Goal: Information Seeking & Learning: Learn about a topic

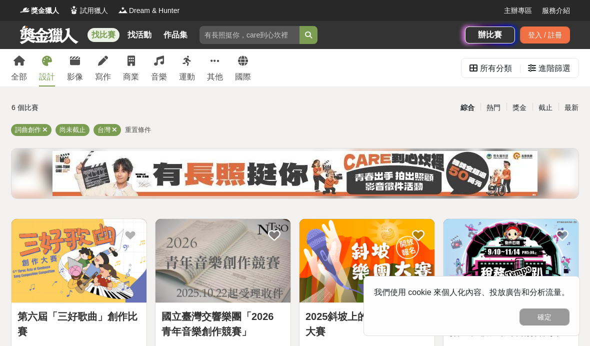
click at [41, 70] on link "設計" at bounding box center [47, 68] width 16 height 38
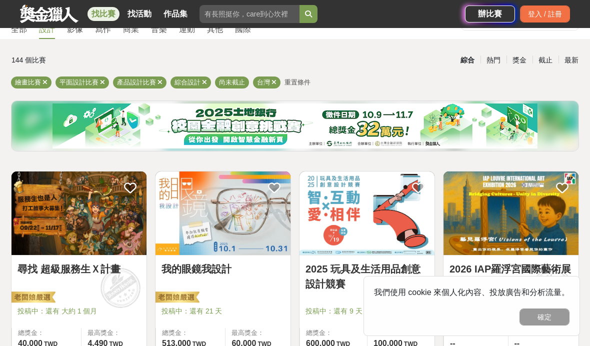
click at [332, 277] on link "2025 玩具及生活用品創意設計競賽" at bounding box center [367, 277] width 123 height 30
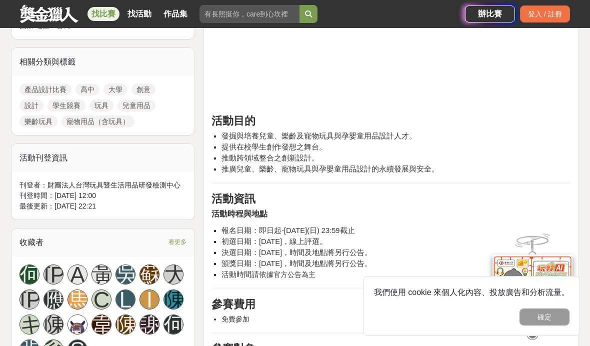
scroll to position [514, 0]
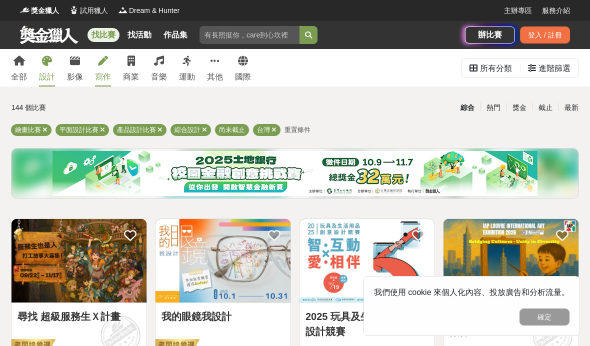
click at [103, 73] on div "寫作" at bounding box center [103, 77] width 16 height 12
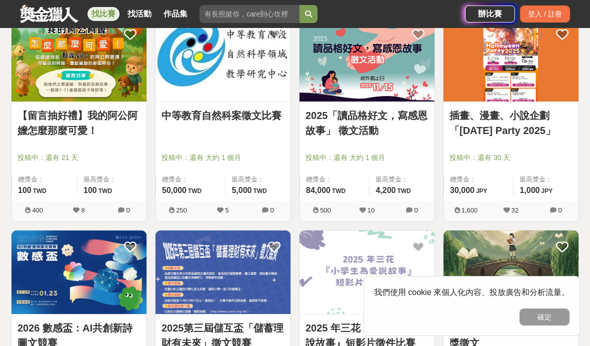
scroll to position [1189, 0]
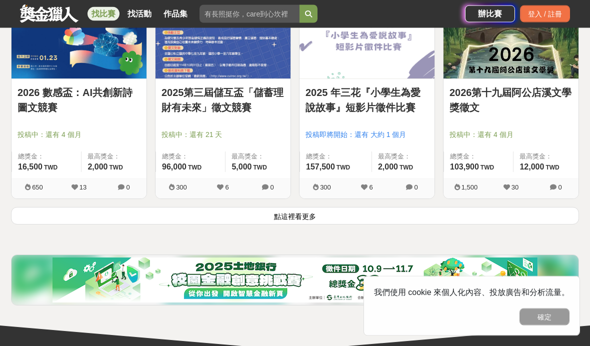
click at [540, 86] on link "2026第十九屆阿公店溪文學獎徵文" at bounding box center [511, 101] width 123 height 30
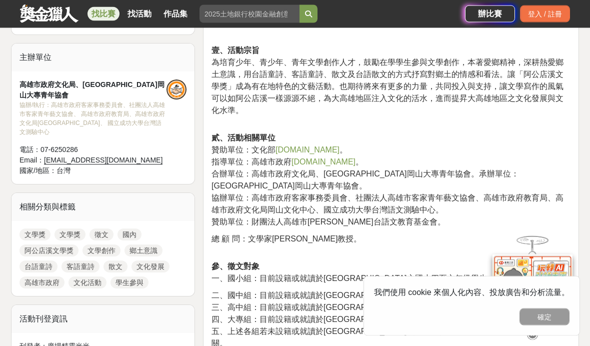
scroll to position [508, 0]
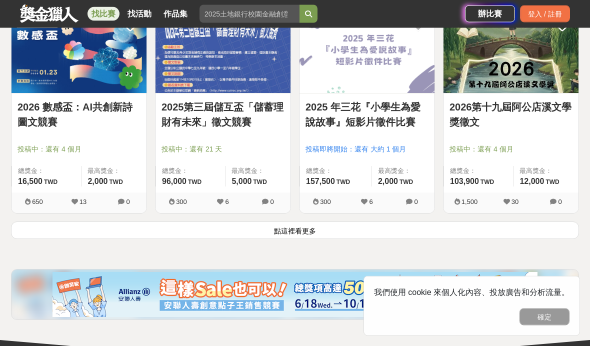
scroll to position [1368, 0]
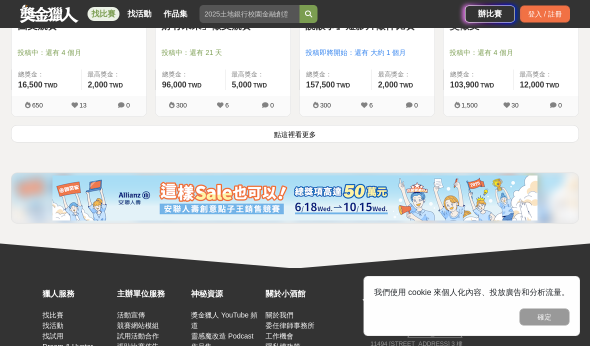
click at [98, 136] on button "點這裡看更多" at bounding box center [295, 134] width 568 height 18
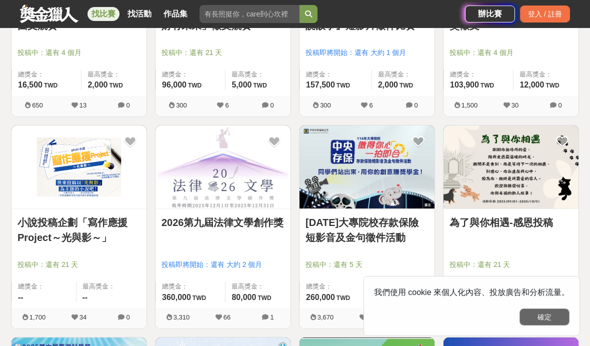
click at [554, 318] on button "確定" at bounding box center [545, 317] width 50 height 17
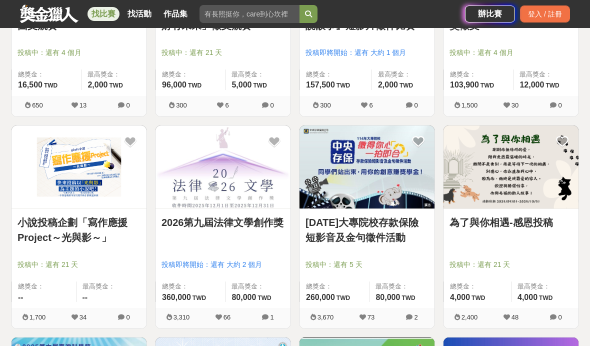
click at [184, 221] on link "2026第九屆法律文學創作獎" at bounding box center [223, 222] width 123 height 15
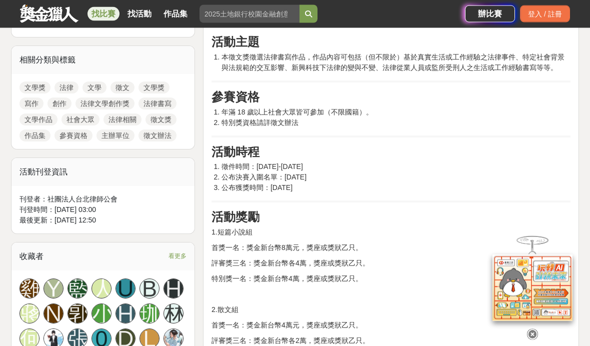
scroll to position [410, 0]
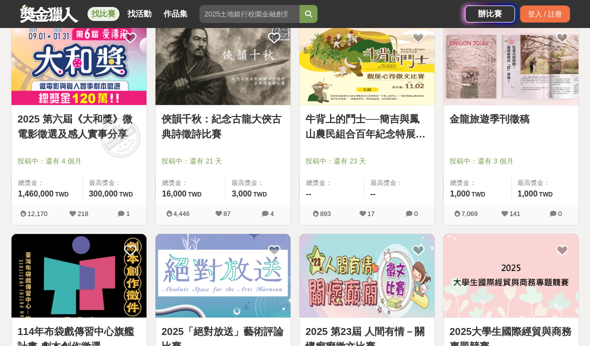
scroll to position [1368, 0]
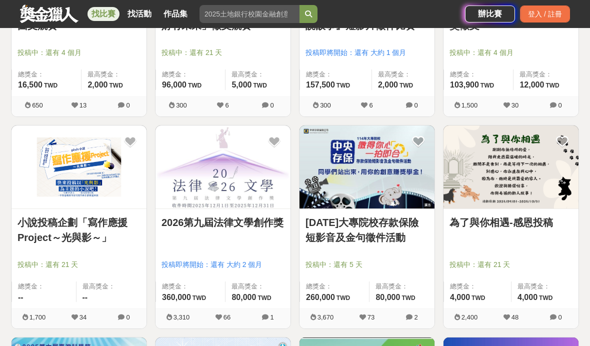
click at [483, 208] on img at bounding box center [511, 168] width 135 height 84
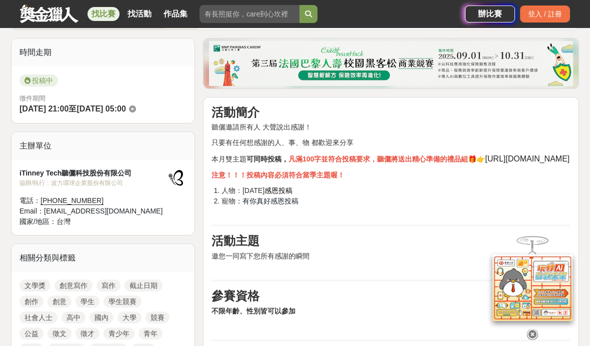
scroll to position [305, 0]
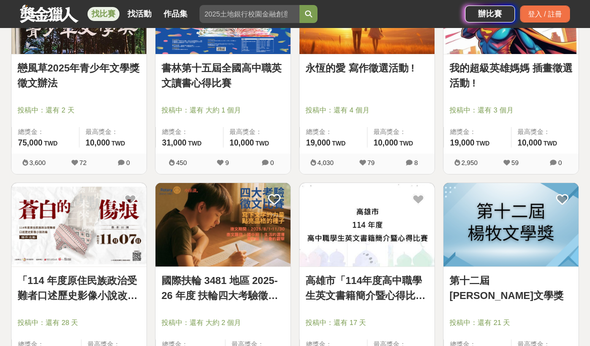
scroll to position [2405, 0]
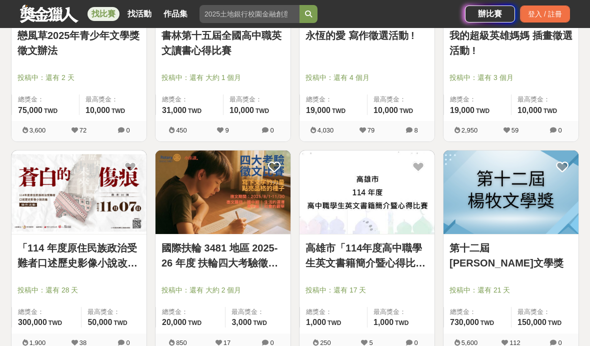
click at [30, 253] on link "「114 年度原住民族政治受難者口述歷史影像小說改編」徵件活動" at bounding box center [79, 256] width 123 height 30
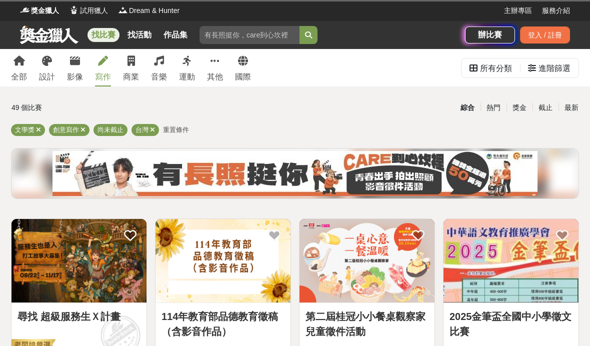
scroll to position [2446, 0]
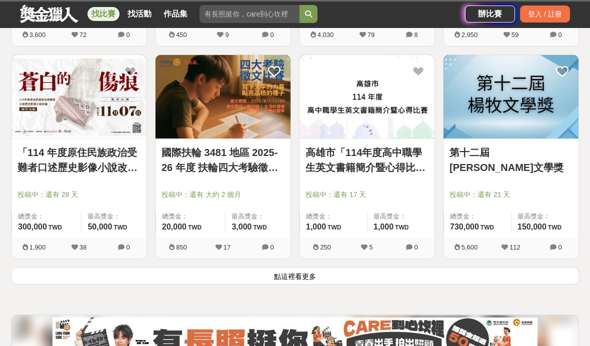
click at [510, 149] on link "第十二屆[PERSON_NAME]文學獎" at bounding box center [511, 160] width 123 height 30
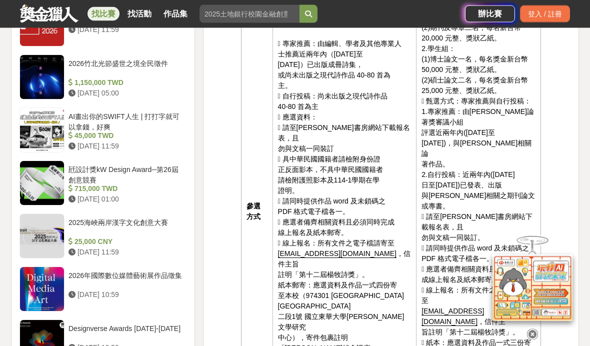
scroll to position [1119, 0]
click at [539, 13] on div "登入 / 註冊" at bounding box center [545, 14] width 50 height 17
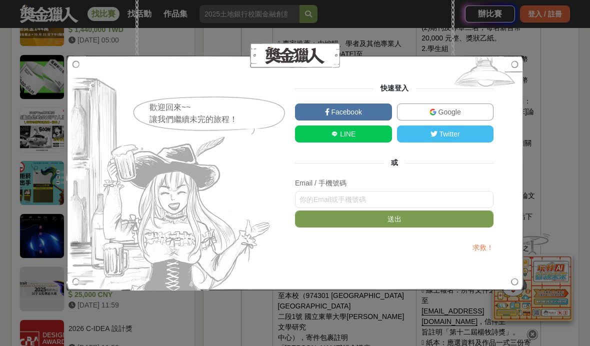
scroll to position [1118, 0]
click at [561, 75] on div "歡迎回來~~ 讓我們繼續未完的旅程！ 快速登入 Facebook Google LINE Twitter 或 Email / 手機號碼 送出 求救！" at bounding box center [295, 173] width 590 height 346
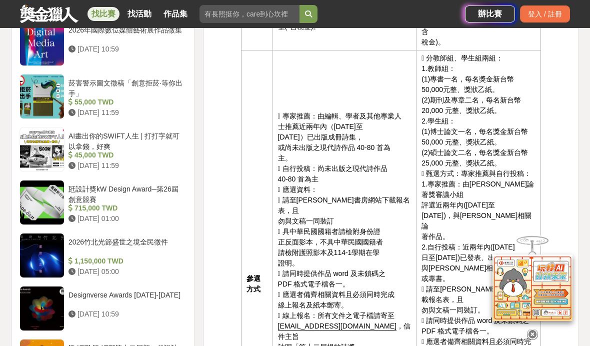
scroll to position [978, 0]
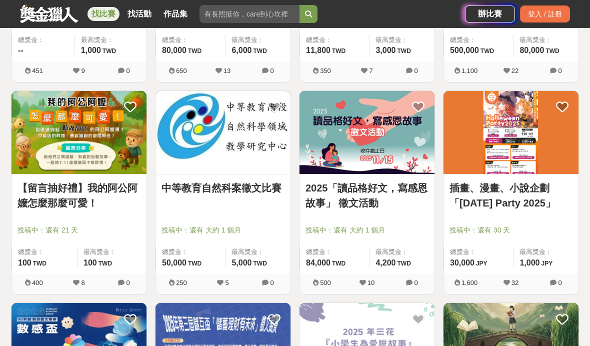
scroll to position [2542, 0]
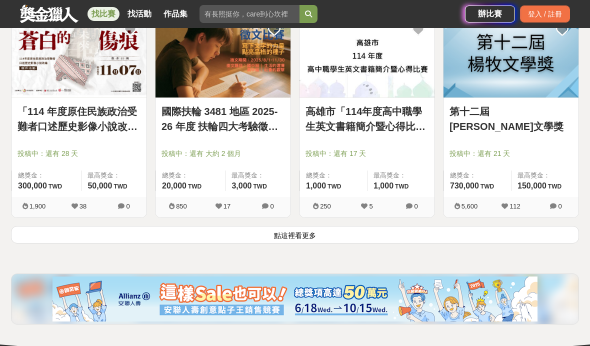
click at [112, 233] on button "點這裡看更多" at bounding box center [295, 235] width 568 height 18
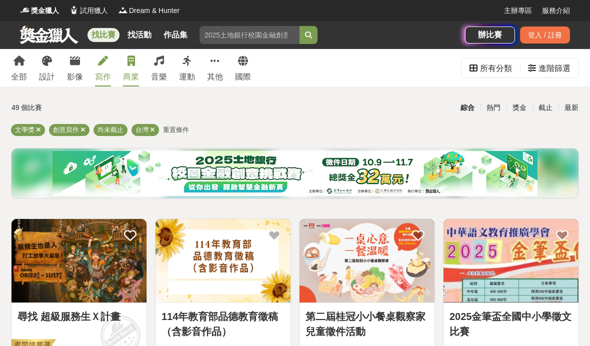
click at [130, 69] on link "商業" at bounding box center [131, 68] width 16 height 38
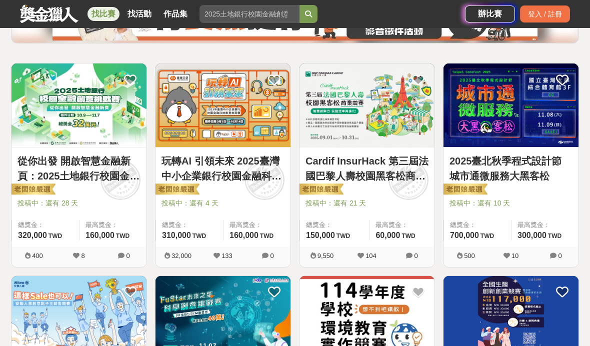
scroll to position [155, 0]
click at [487, 133] on img at bounding box center [511, 106] width 135 height 84
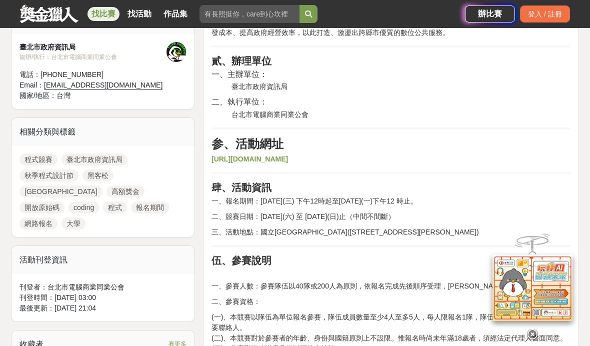
scroll to position [489, 0]
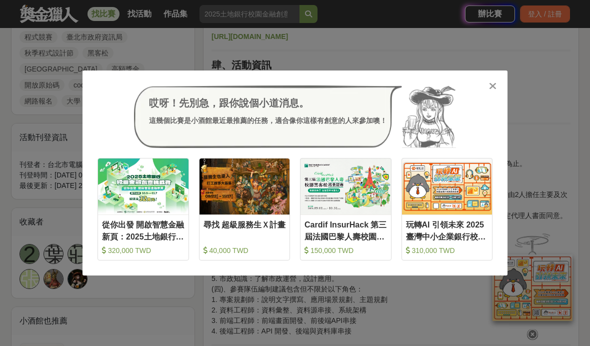
click at [492, 91] on icon at bounding box center [493, 86] width 8 height 10
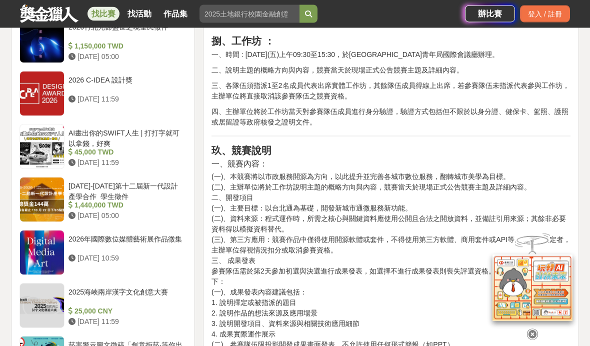
scroll to position [1116, 0]
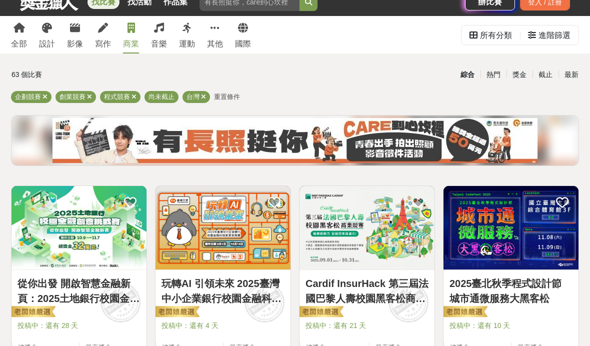
scroll to position [45, 0]
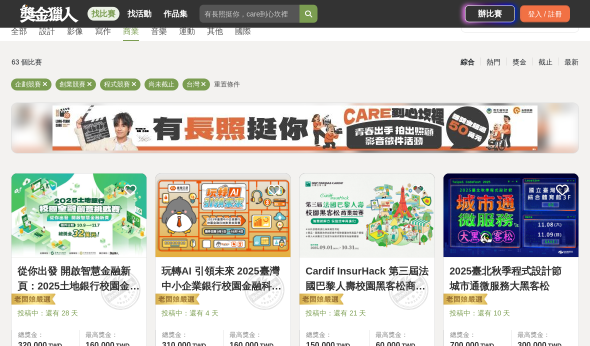
click at [478, 203] on img at bounding box center [511, 216] width 135 height 84
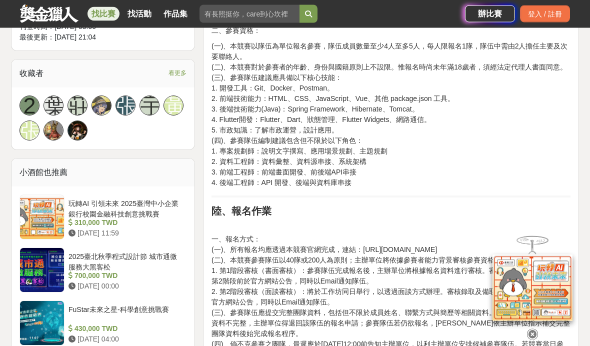
scroll to position [767, 0]
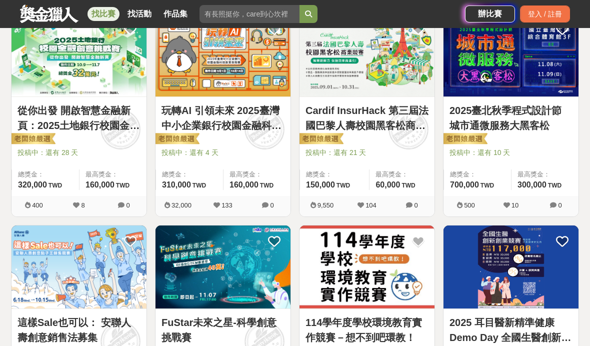
scroll to position [259, 0]
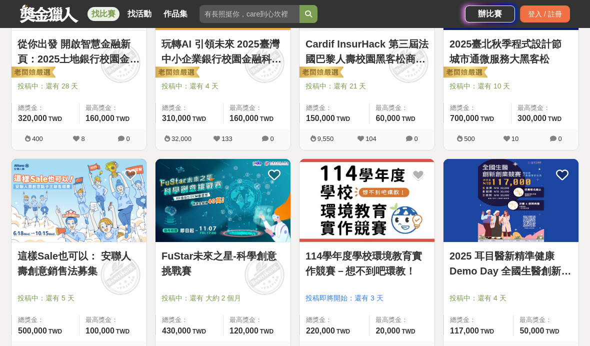
click at [183, 207] on img at bounding box center [223, 201] width 135 height 84
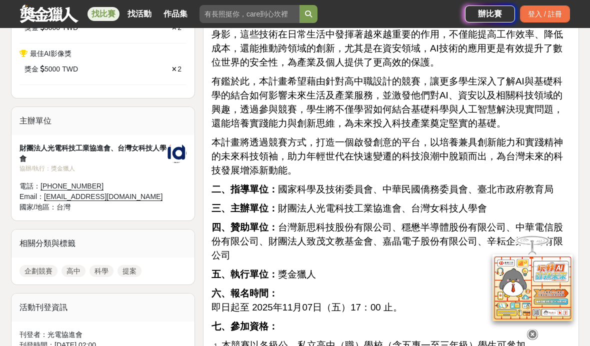
scroll to position [818, 0]
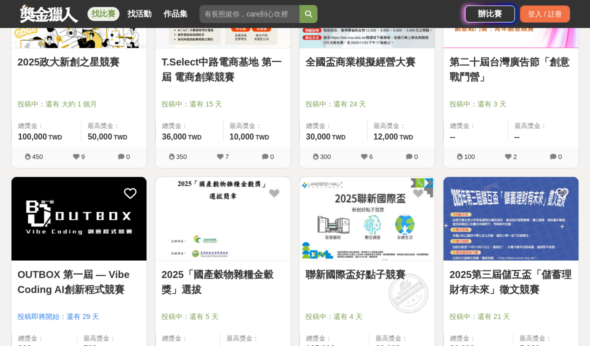
scroll to position [1269, 0]
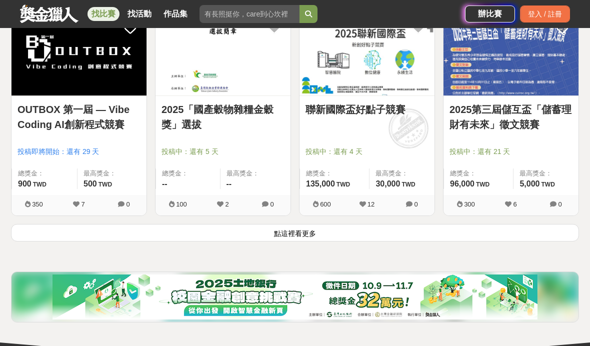
click at [93, 236] on button "點這裡看更多" at bounding box center [295, 233] width 568 height 18
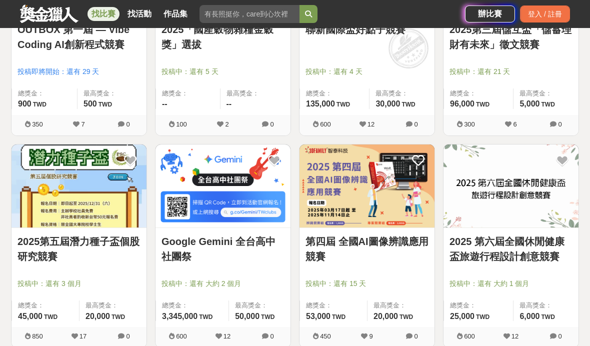
click at [186, 206] on img at bounding box center [223, 187] width 135 height 84
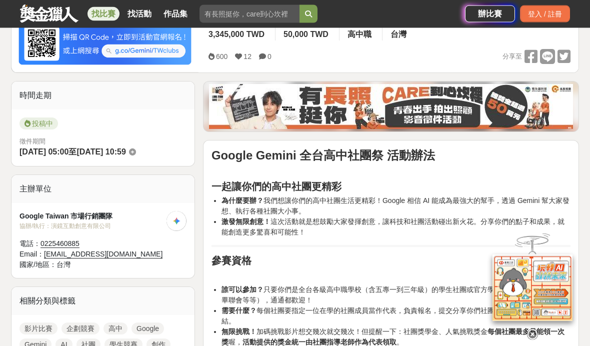
scroll to position [135, 0]
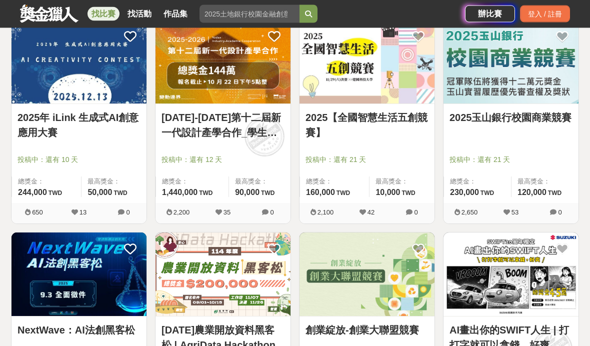
scroll to position [2112, 0]
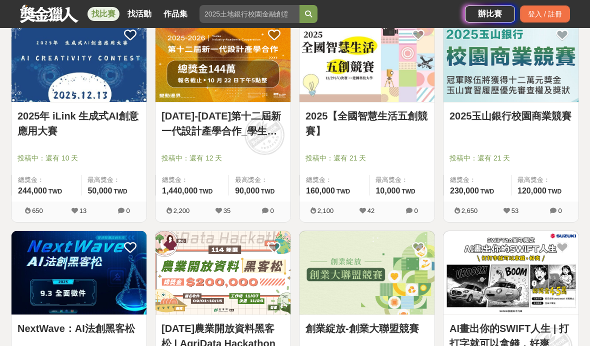
click at [323, 113] on link "2025【全國智慧生活五創競賽】" at bounding box center [367, 124] width 123 height 30
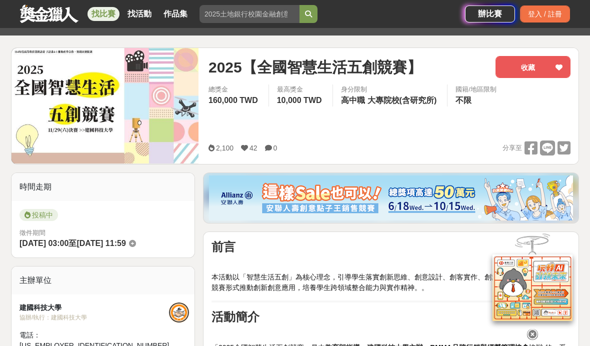
scroll to position [47, 0]
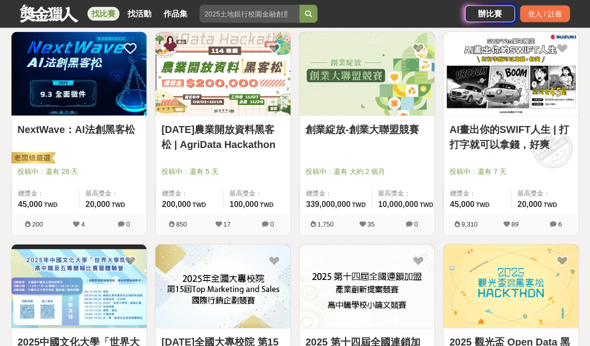
scroll to position [2408, 0]
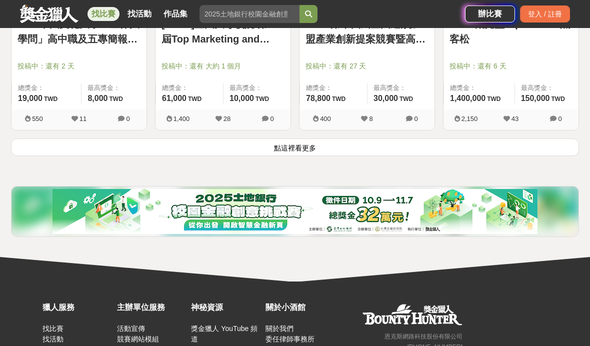
click at [57, 146] on button "點這裡看更多" at bounding box center [295, 148] width 568 height 18
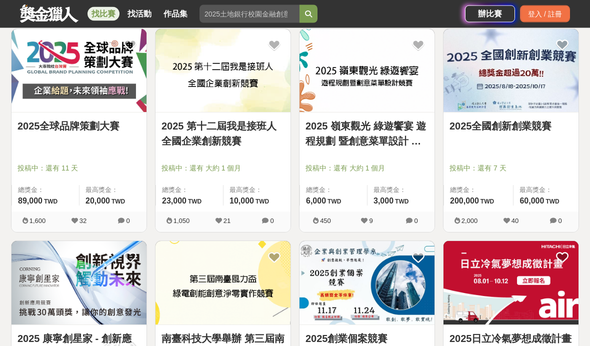
scroll to position [2741, 0]
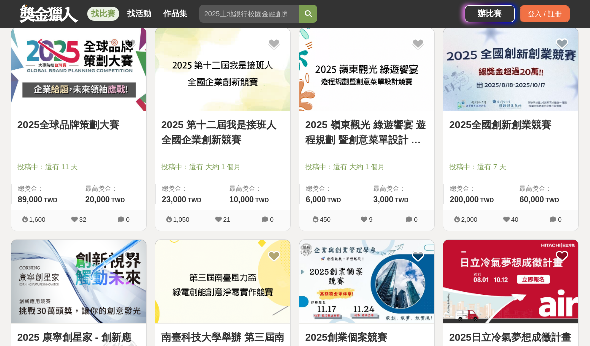
click at [46, 74] on img at bounding box center [79, 70] width 135 height 84
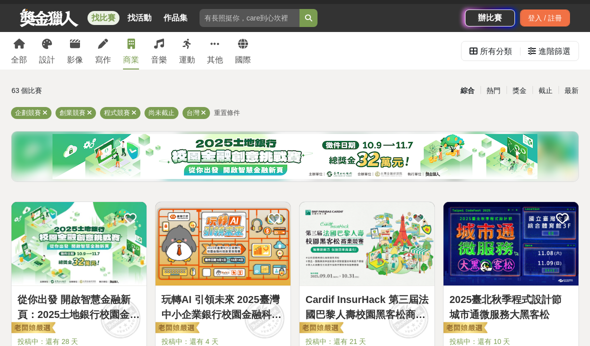
click at [52, 241] on img at bounding box center [79, 245] width 135 height 84
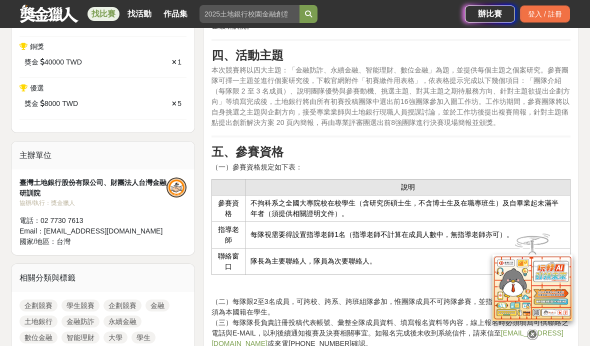
scroll to position [518, 0]
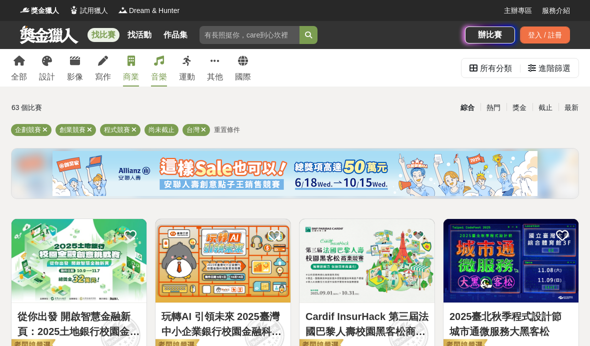
click at [151, 64] on link "音樂" at bounding box center [159, 68] width 16 height 38
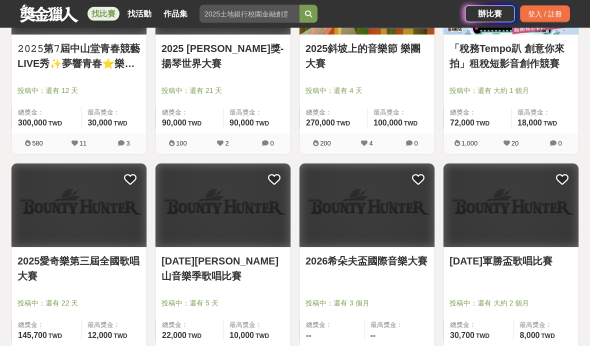
scroll to position [693, 0]
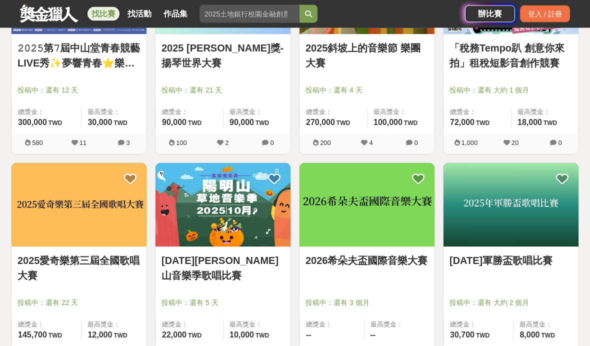
click at [185, 257] on link "[DATE][PERSON_NAME]山音樂季歌唱比賽" at bounding box center [223, 269] width 123 height 30
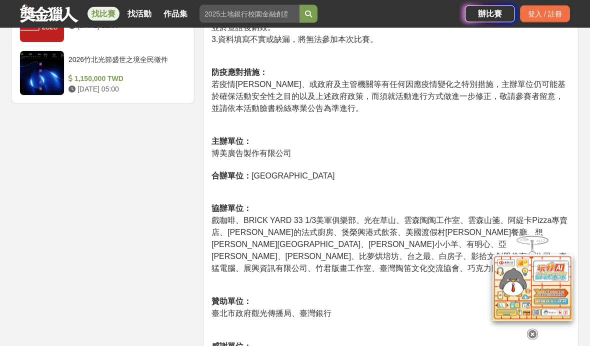
scroll to position [1652, 0]
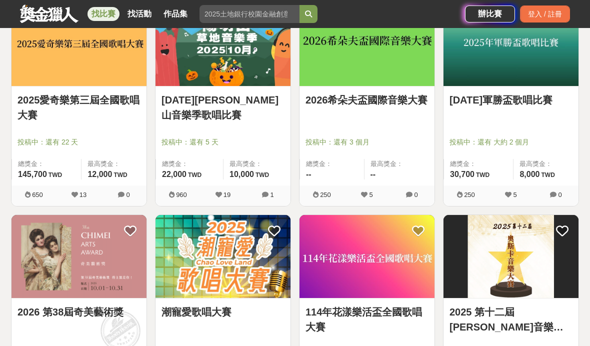
scroll to position [869, 0]
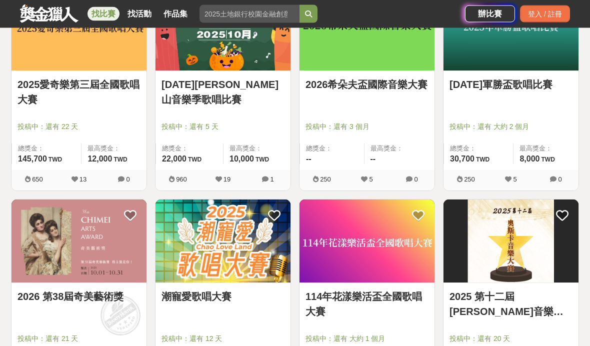
click at [35, 282] on img at bounding box center [79, 242] width 135 height 84
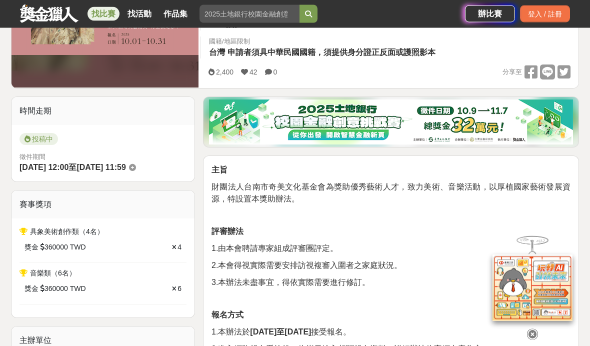
scroll to position [294, 0]
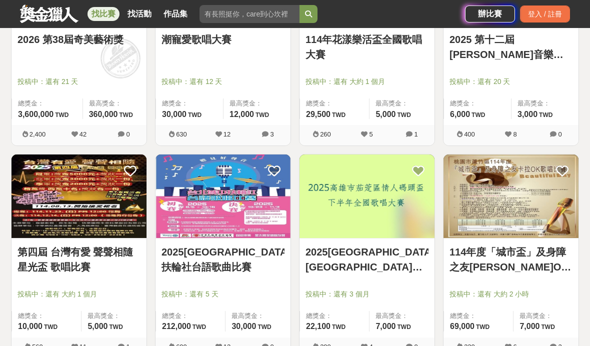
scroll to position [1147, 0]
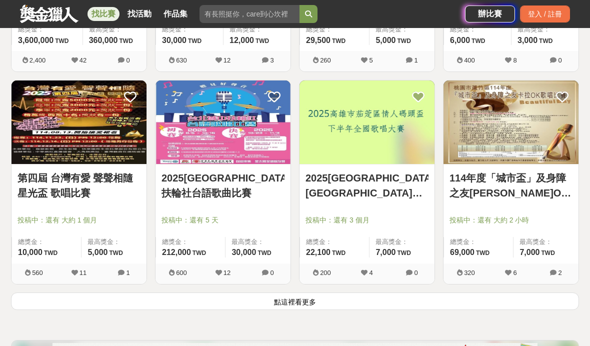
click at [66, 305] on button "點這裡看更多" at bounding box center [295, 302] width 568 height 18
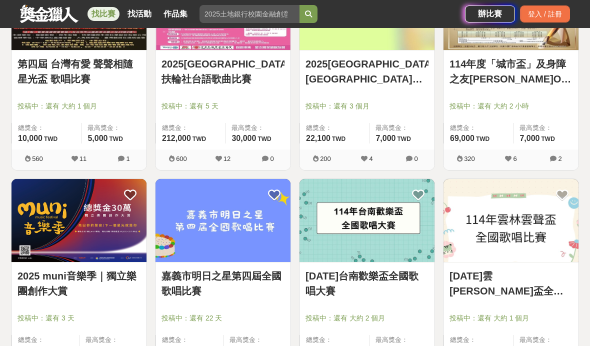
scroll to position [1327, 0]
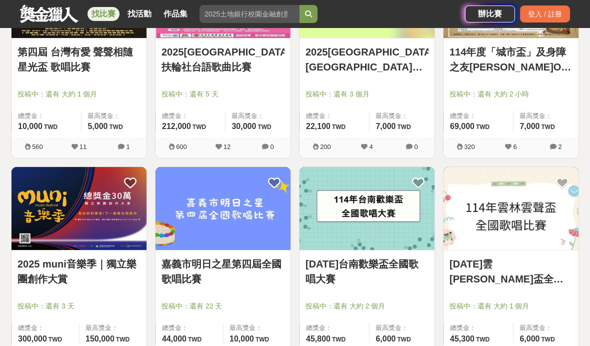
click at [34, 274] on link "2025 muni音樂季｜獨立樂團創作大賞" at bounding box center [79, 272] width 123 height 30
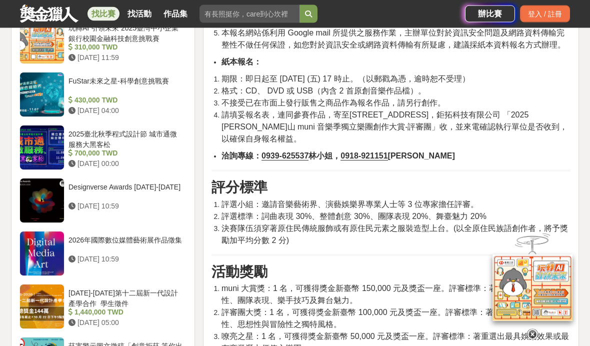
scroll to position [819, 0]
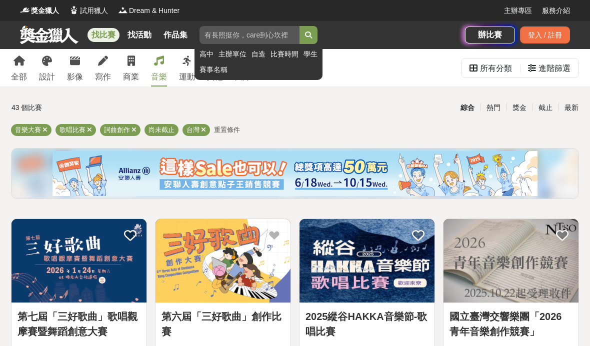
click at [223, 28] on input "search" at bounding box center [250, 35] width 100 height 18
click at [298, 32] on input "歌詞" at bounding box center [250, 35] width 100 height 18
click at [303, 40] on button "submit" at bounding box center [309, 35] width 18 height 18
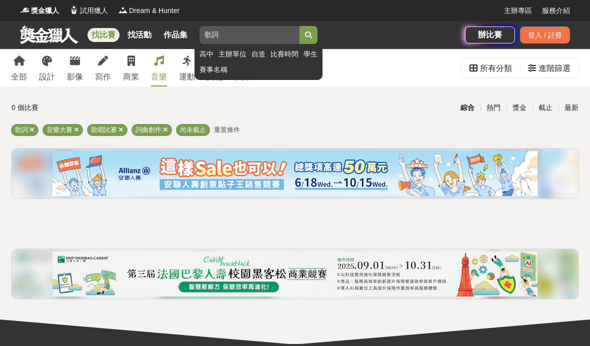
click at [230, 32] on input "歌詞" at bounding box center [250, 35] width 100 height 18
type input "歌"
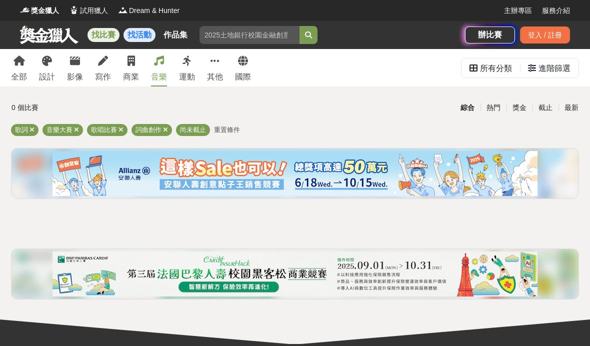
click at [144, 38] on link "找活動" at bounding box center [140, 35] width 32 height 14
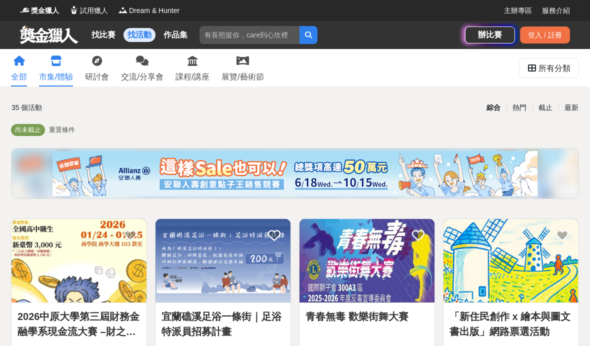
click at [53, 71] on div "市集/體驗" at bounding box center [56, 77] width 34 height 12
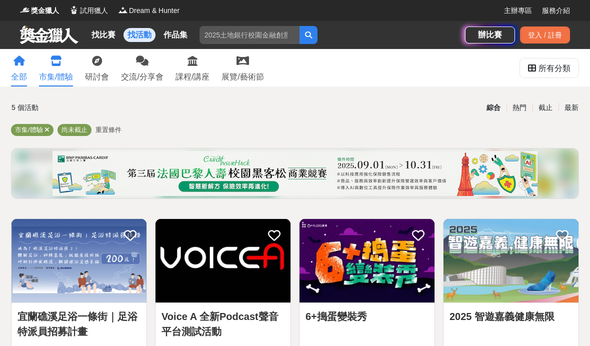
click at [22, 66] on link "全部" at bounding box center [19, 68] width 16 height 38
